Goal: Register for event/course

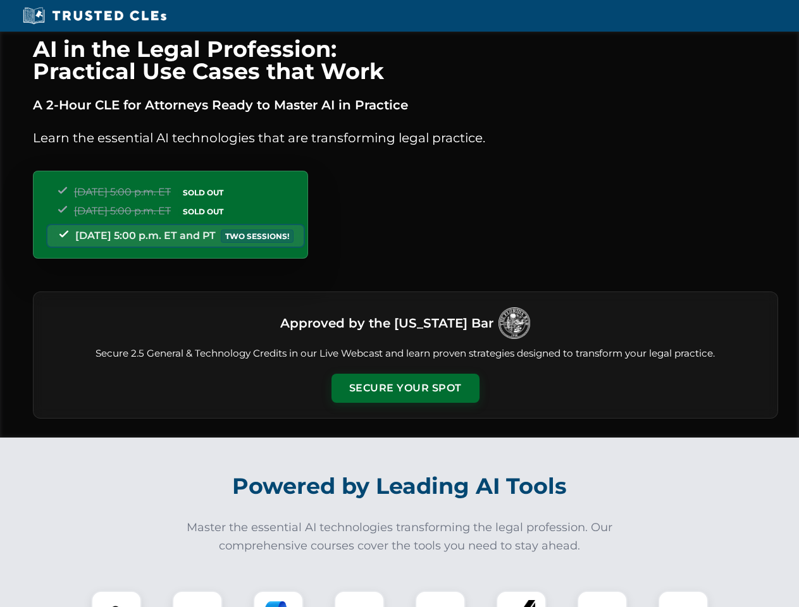
click at [405, 388] on button "Secure Your Spot" at bounding box center [406, 388] width 148 height 29
click at [116, 599] on img at bounding box center [116, 616] width 37 height 37
click at [197, 599] on div at bounding box center [197, 616] width 51 height 51
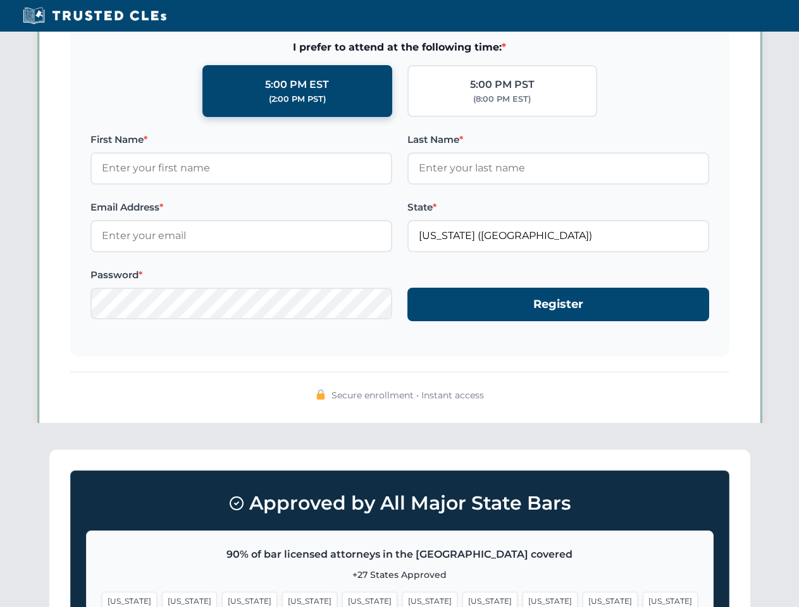
click at [583, 599] on span "[US_STATE]" at bounding box center [610, 601] width 55 height 18
